Goal: Find contact information: Find contact information

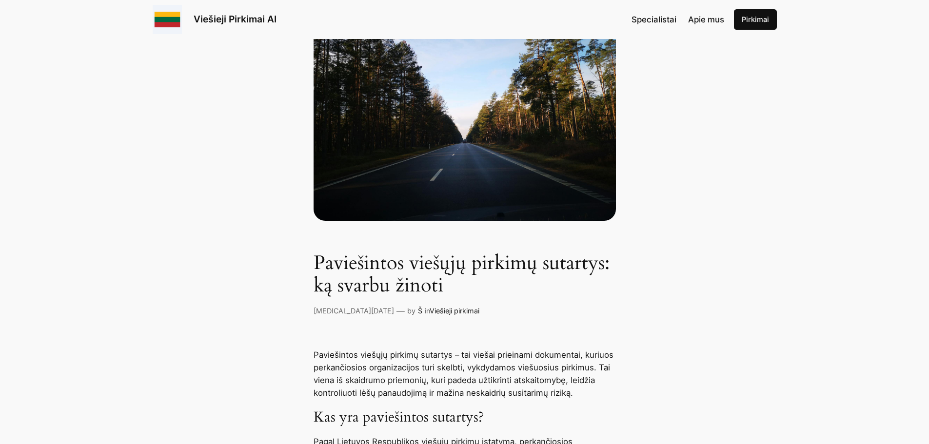
scroll to position [293, 0]
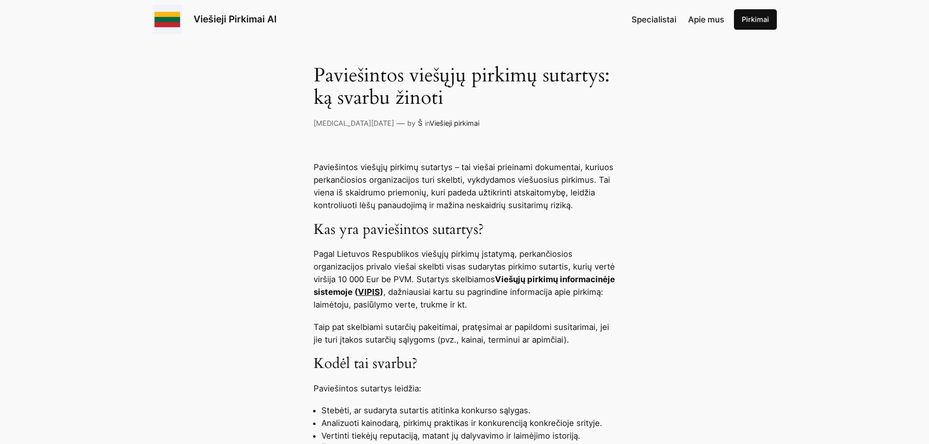
click at [380, 290] on link "VIPIS" at bounding box center [369, 292] width 22 height 10
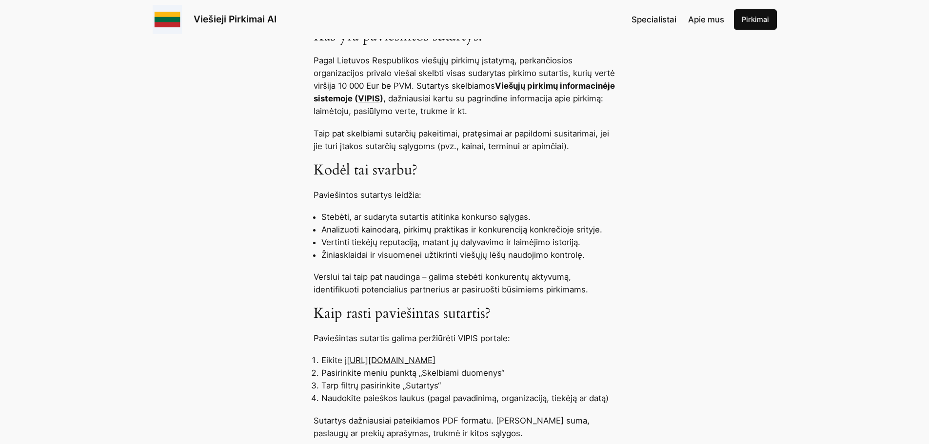
scroll to position [488, 0]
click at [382, 360] on link "[URL][DOMAIN_NAME]" at bounding box center [391, 359] width 89 height 10
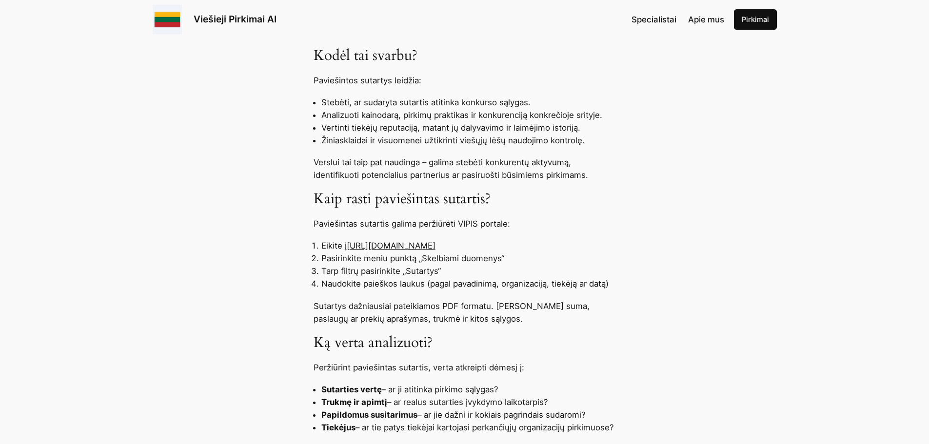
scroll to position [634, 0]
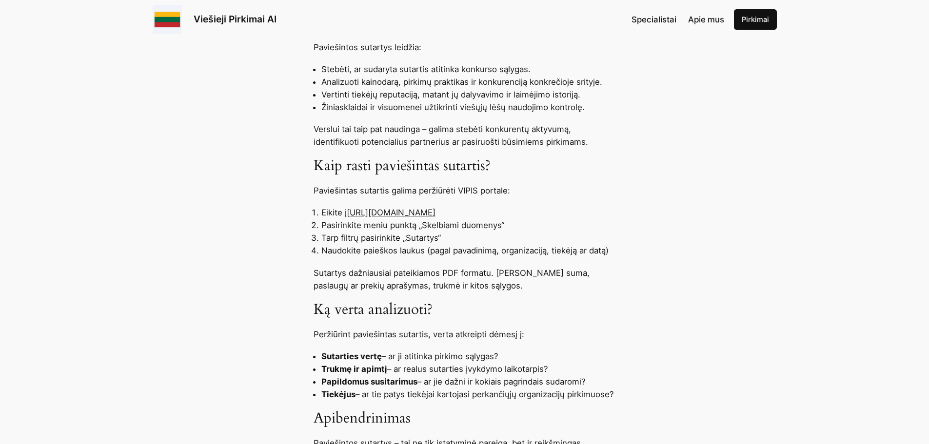
click at [435, 212] on link "[URL][DOMAIN_NAME]" at bounding box center [391, 213] width 89 height 10
click at [484, 209] on li "Eikite į https://pirkimai.eviesiejipirkimai.lt" at bounding box center [468, 212] width 295 height 13
drag, startPoint x: 480, startPoint y: 214, endPoint x: 349, endPoint y: 214, distance: 131.7
click at [349, 214] on li "Eikite į https://pirkimai.eviesiejipirkimai.lt" at bounding box center [468, 212] width 295 height 13
